Goal: Task Accomplishment & Management: Use online tool/utility

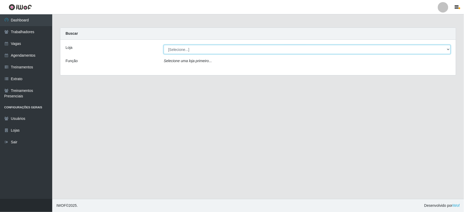
click at [199, 45] on select "[Selecione...] SuperFácil Atacado - Vale do Sol" at bounding box center [307, 49] width 287 height 9
select select "502"
click at [164, 45] on select "[Selecione...] SuperFácil Atacado - Vale do Sol" at bounding box center [307, 49] width 287 height 9
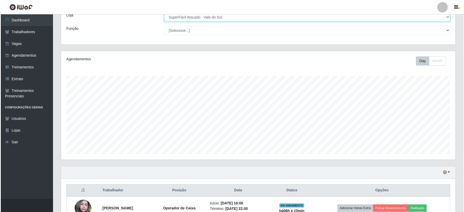
scroll to position [111, 0]
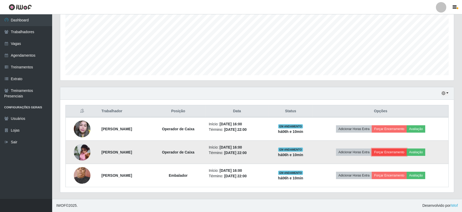
click at [399, 153] on button "Forçar Encerramento" at bounding box center [389, 151] width 35 height 7
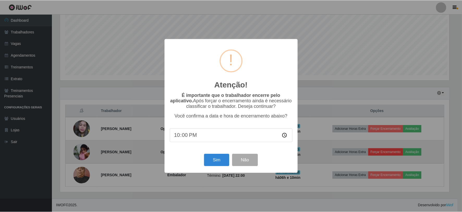
scroll to position [108, 391]
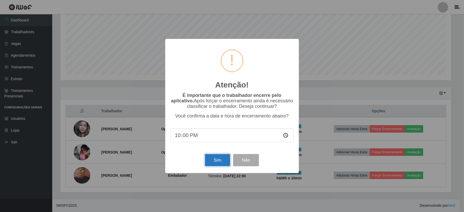
click at [215, 164] on button "Sim" at bounding box center [217, 160] width 25 height 12
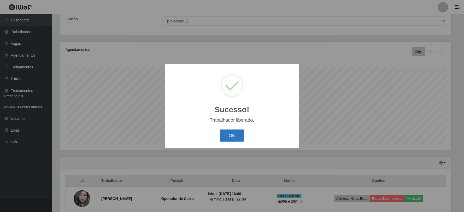
click at [239, 138] on button "OK" at bounding box center [232, 135] width 24 height 12
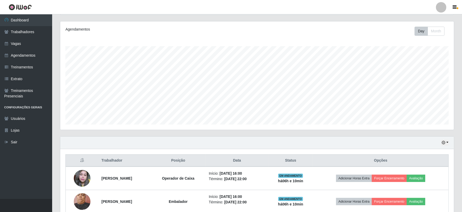
scroll to position [88, 0]
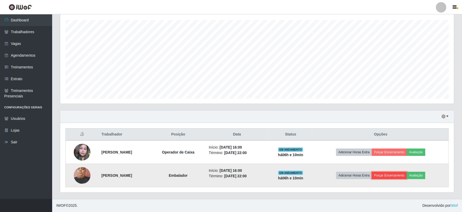
click at [397, 173] on button "Forçar Encerramento" at bounding box center [389, 175] width 35 height 7
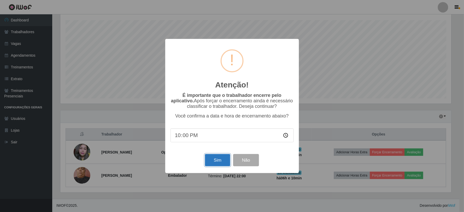
click at [212, 162] on button "Sim" at bounding box center [217, 160] width 25 height 12
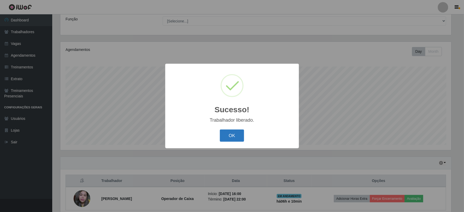
click at [230, 133] on button "OK" at bounding box center [232, 135] width 24 height 12
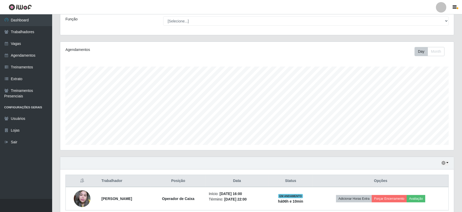
scroll to position [65, 0]
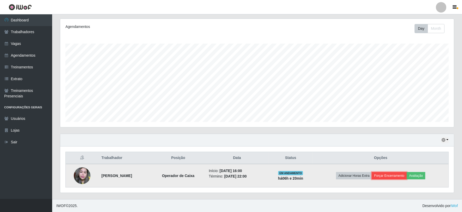
click at [395, 177] on button "Forçar Encerramento" at bounding box center [389, 175] width 35 height 7
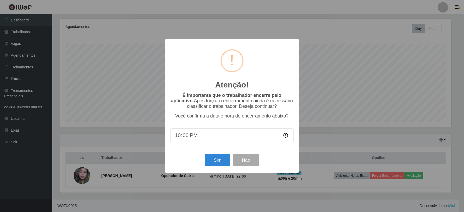
click at [191, 137] on input "22:00" at bounding box center [231, 135] width 123 height 14
click at [286, 134] on input "22:00" at bounding box center [231, 135] width 123 height 14
type input "22:29"
click at [220, 162] on button "Sim" at bounding box center [217, 160] width 25 height 12
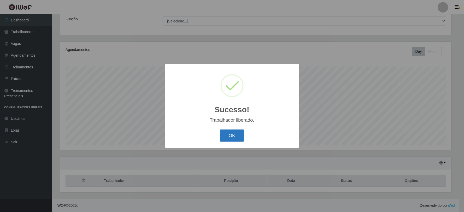
click at [231, 139] on button "OK" at bounding box center [232, 135] width 24 height 12
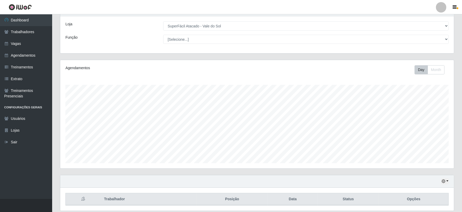
scroll to position [0, 0]
